Goal: Task Accomplishment & Management: Use online tool/utility

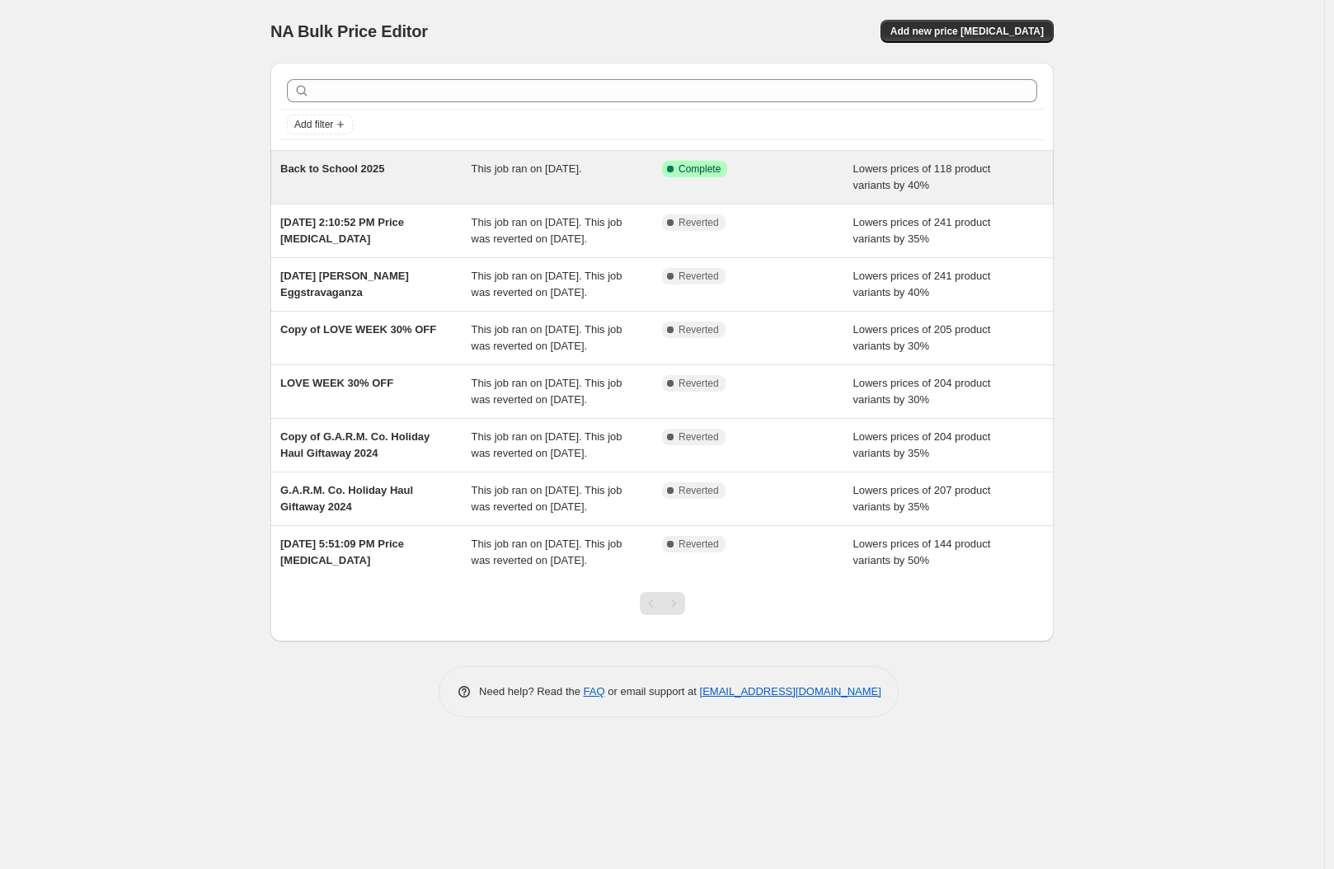
click at [430, 186] on div "Back to School 2025" at bounding box center [375, 177] width 191 height 33
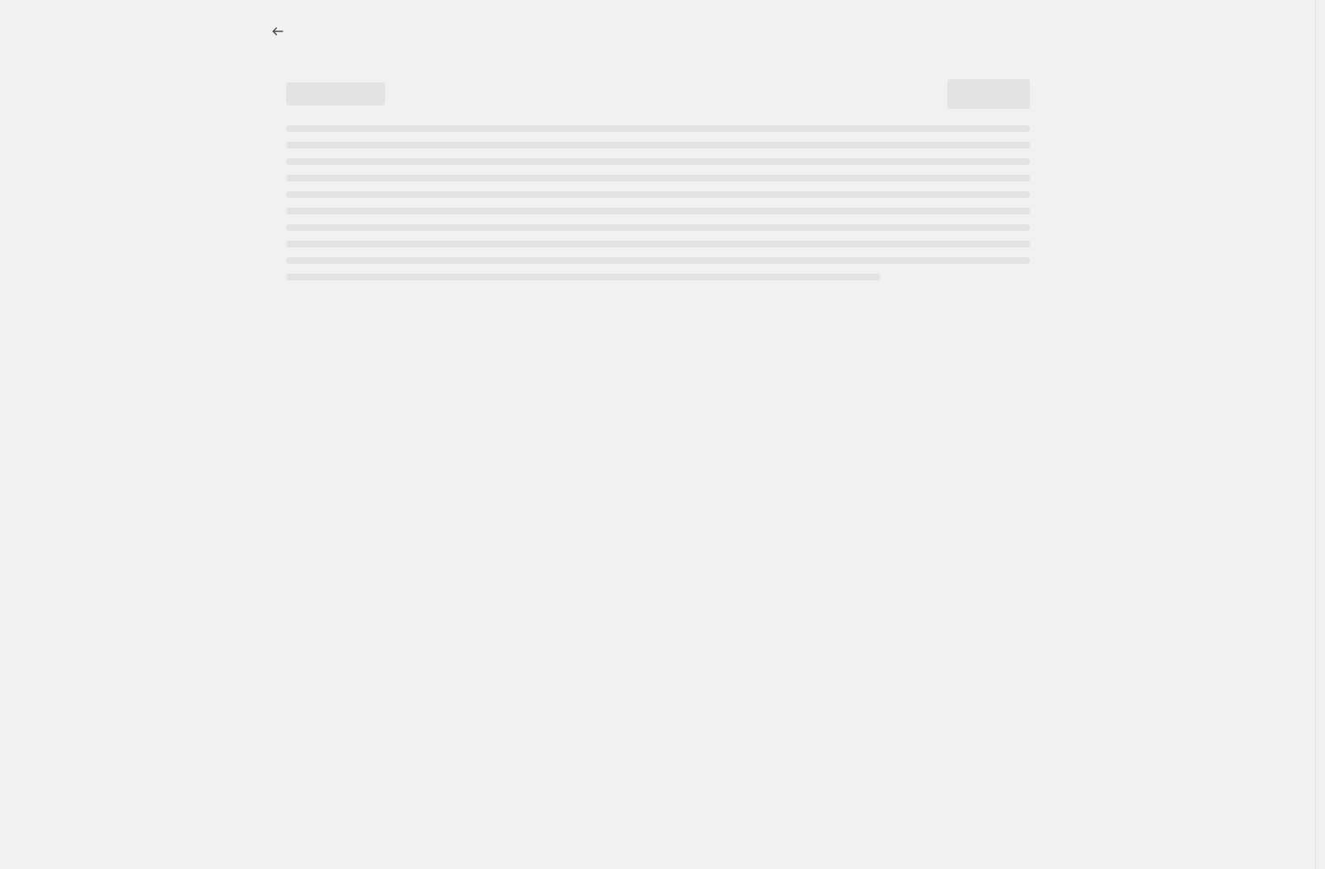
select select "percentage"
select select "no_change"
select select "collection"
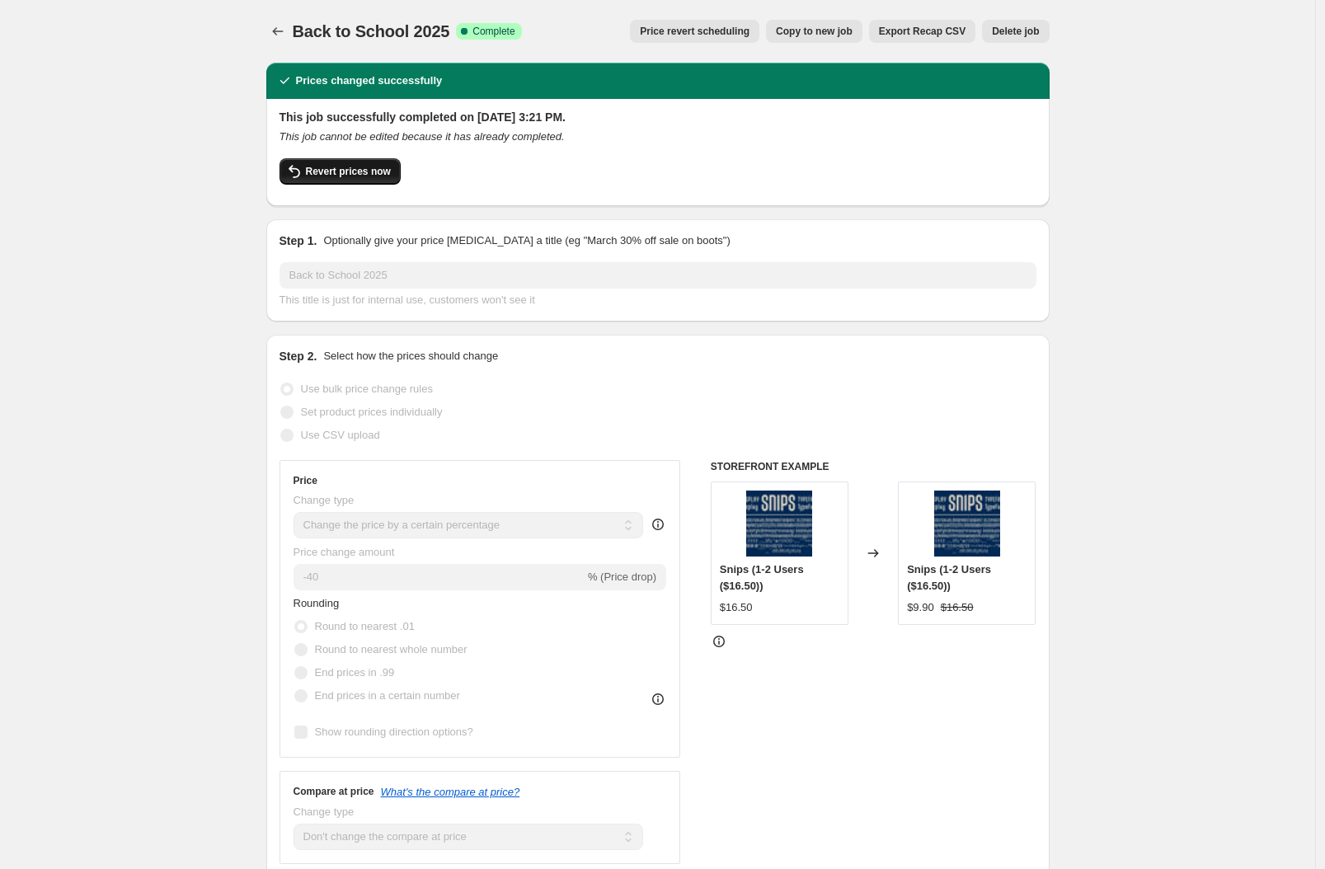
click at [361, 174] on span "Revert prices now" at bounding box center [348, 171] width 85 height 13
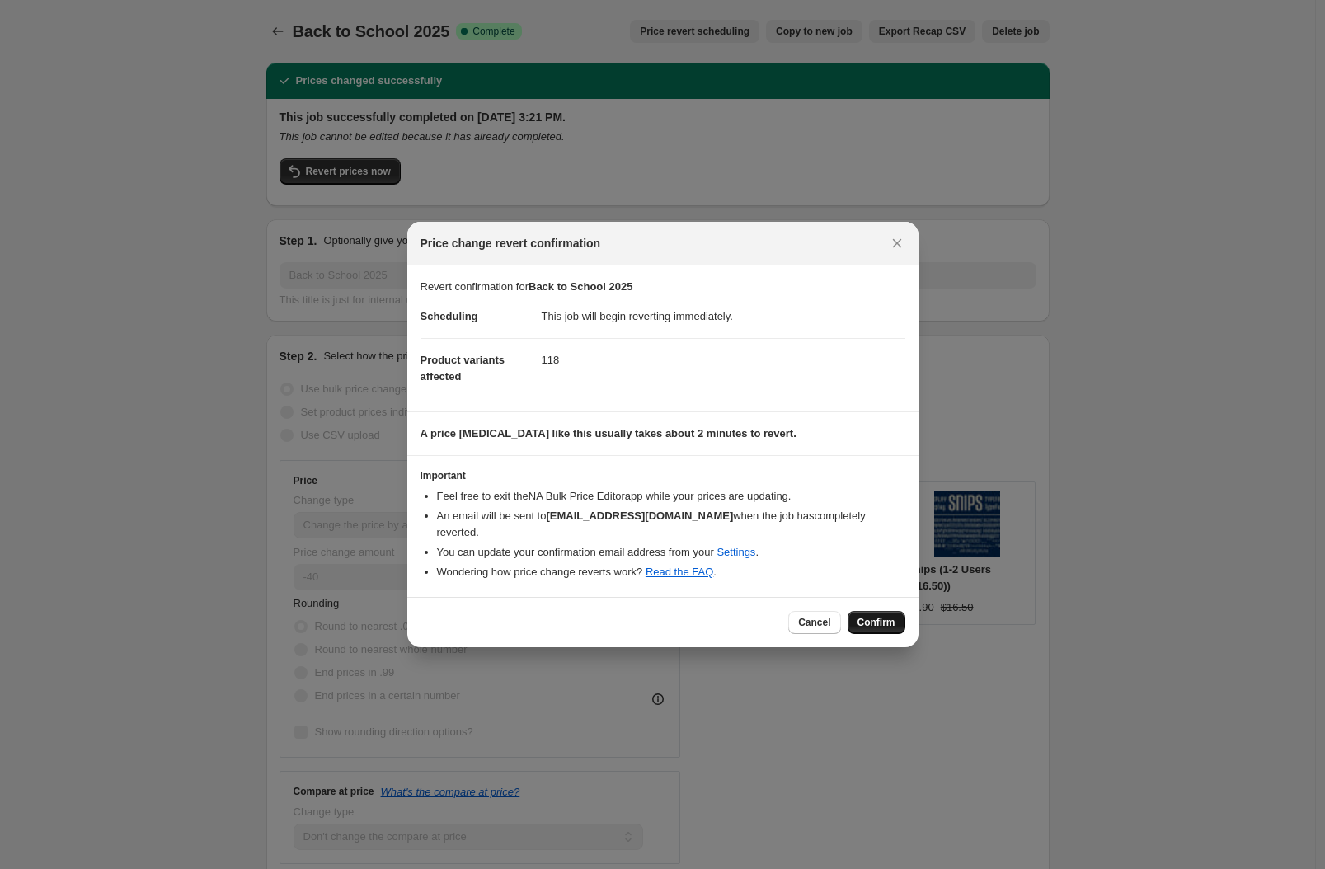
click at [876, 617] on span "Confirm" at bounding box center [877, 622] width 38 height 13
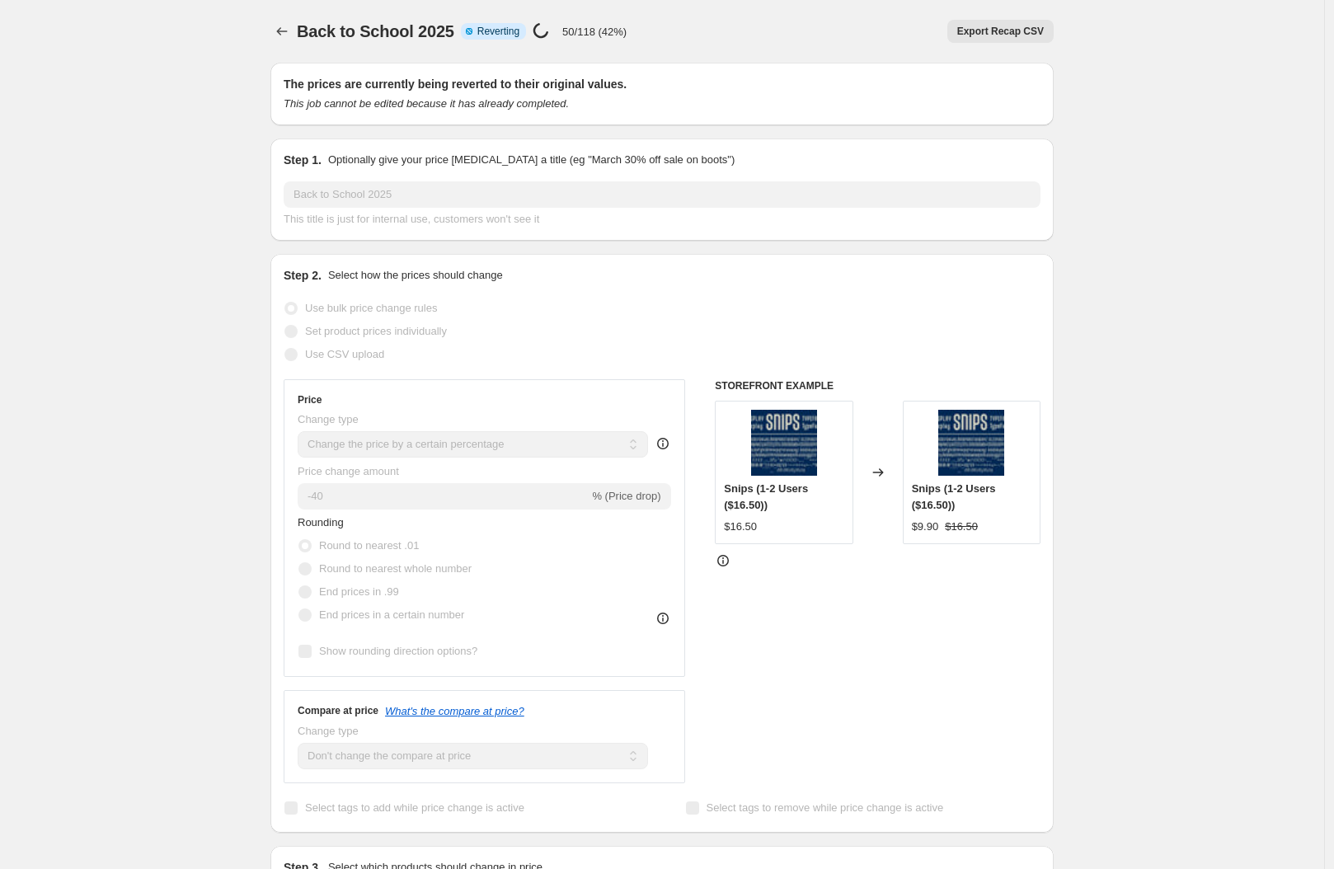
select select "percentage"
select select "no_change"
select select "collection"
